Goal: Information Seeking & Learning: Learn about a topic

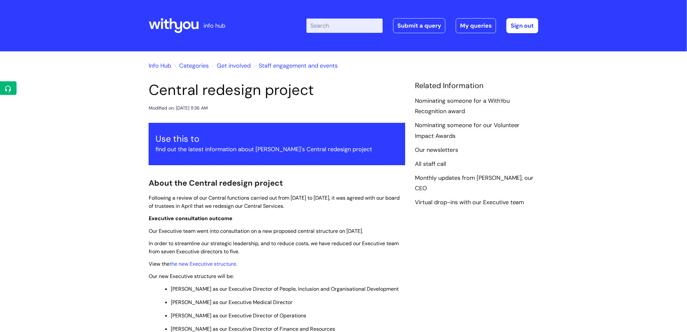
click at [162, 25] on icon at bounding box center [162, 24] width 2 height 7
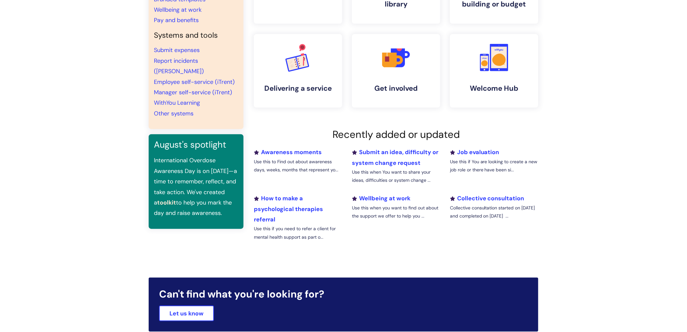
scroll to position [144, 0]
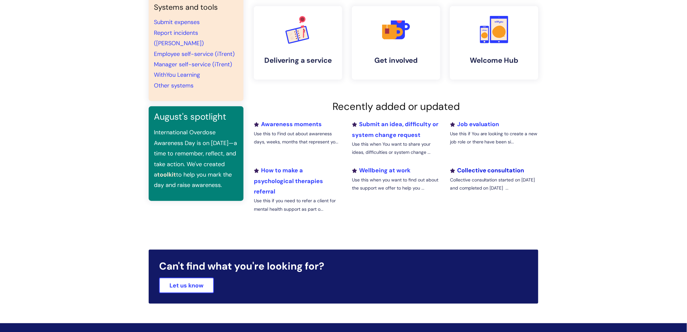
click at [485, 171] on link "Collective consultation" at bounding box center [487, 170] width 74 height 8
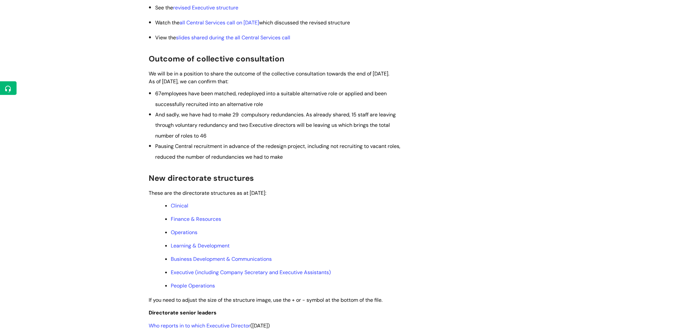
scroll to position [216, 0]
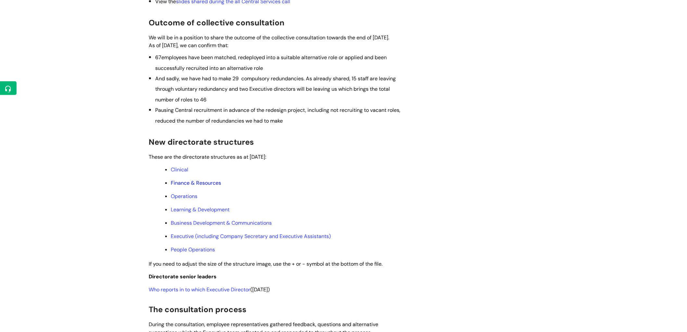
click at [192, 186] on link "Finance & Resources" at bounding box center [196, 182] width 50 height 7
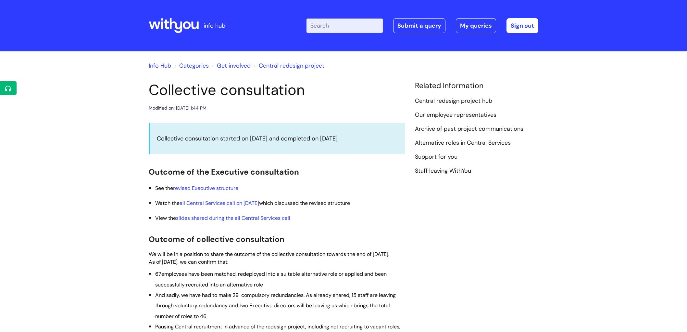
scroll to position [216, 0]
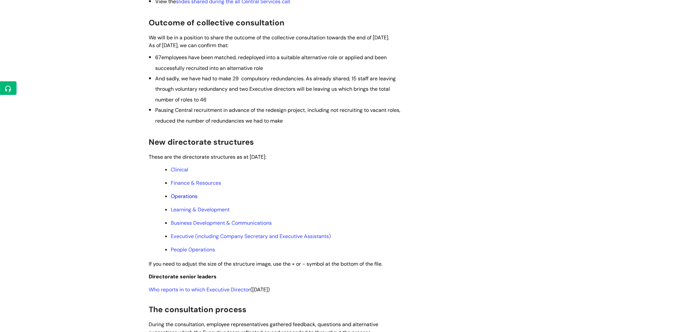
click at [188, 199] on link "Operations" at bounding box center [184, 196] width 27 height 7
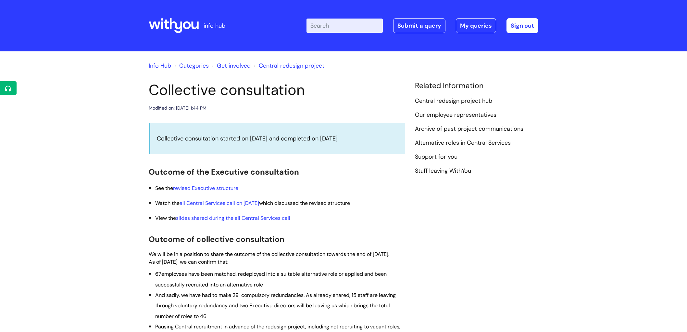
scroll to position [216, 0]
